Goal: Check status: Check status

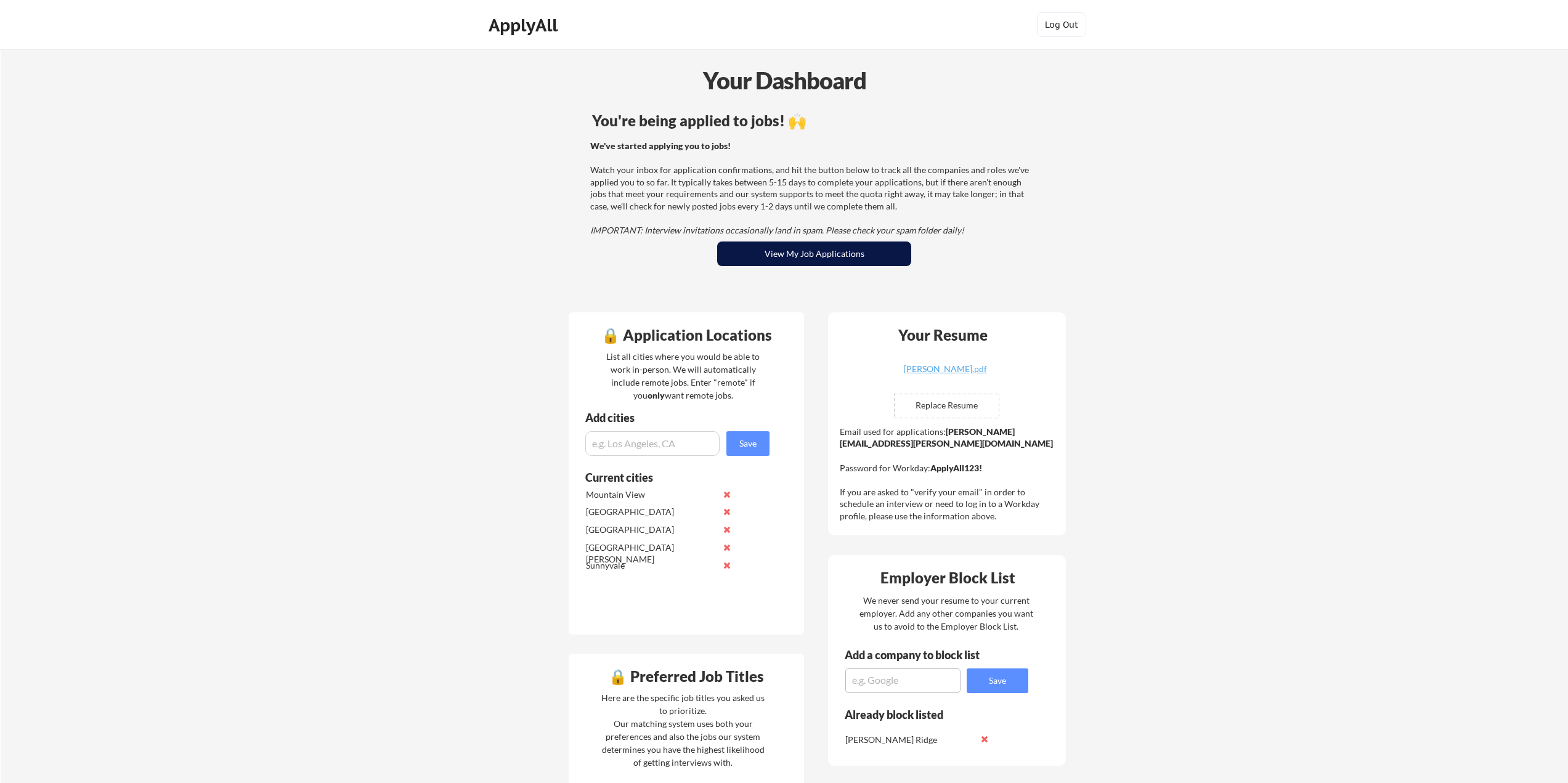
click at [803, 248] on button "View My Job Applications" at bounding box center [814, 254] width 194 height 25
